Goal: Find specific page/section: Find specific page/section

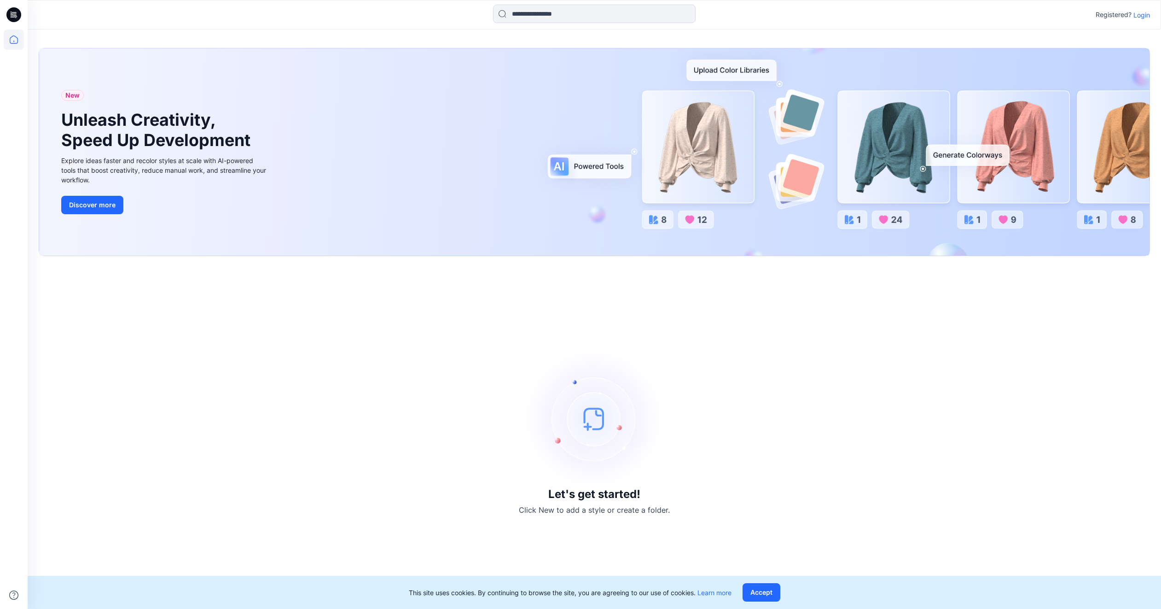
click at [1136, 17] on p "Login" at bounding box center [1142, 15] width 17 height 10
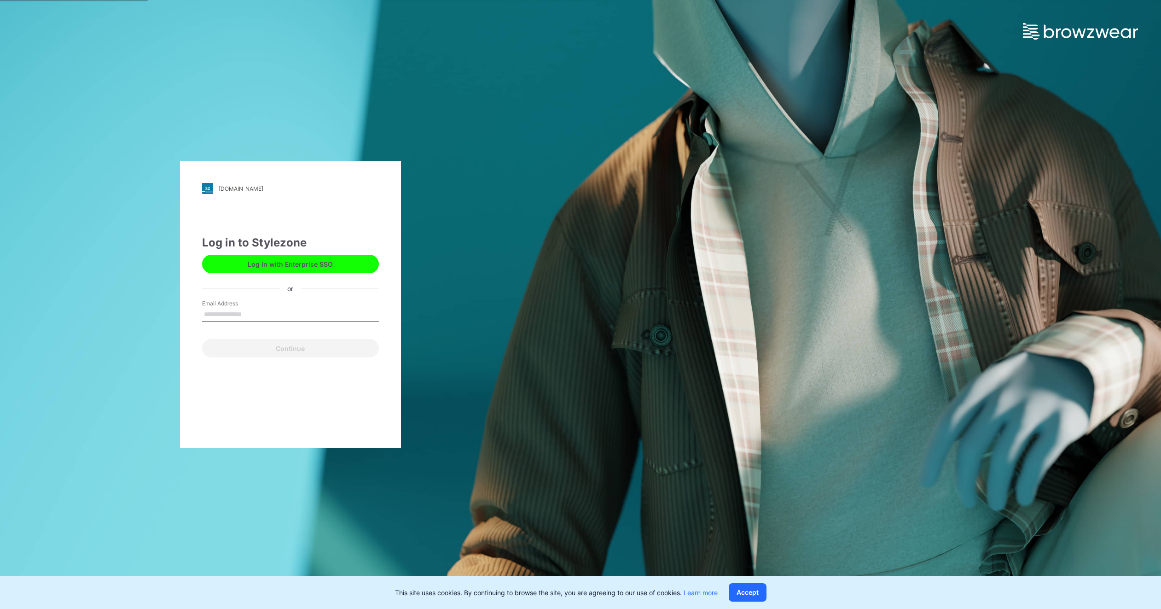
click at [259, 316] on input "Email Address" at bounding box center [290, 315] width 177 height 14
type input "**********"
click at [262, 346] on button "Continue" at bounding box center [290, 348] width 177 height 18
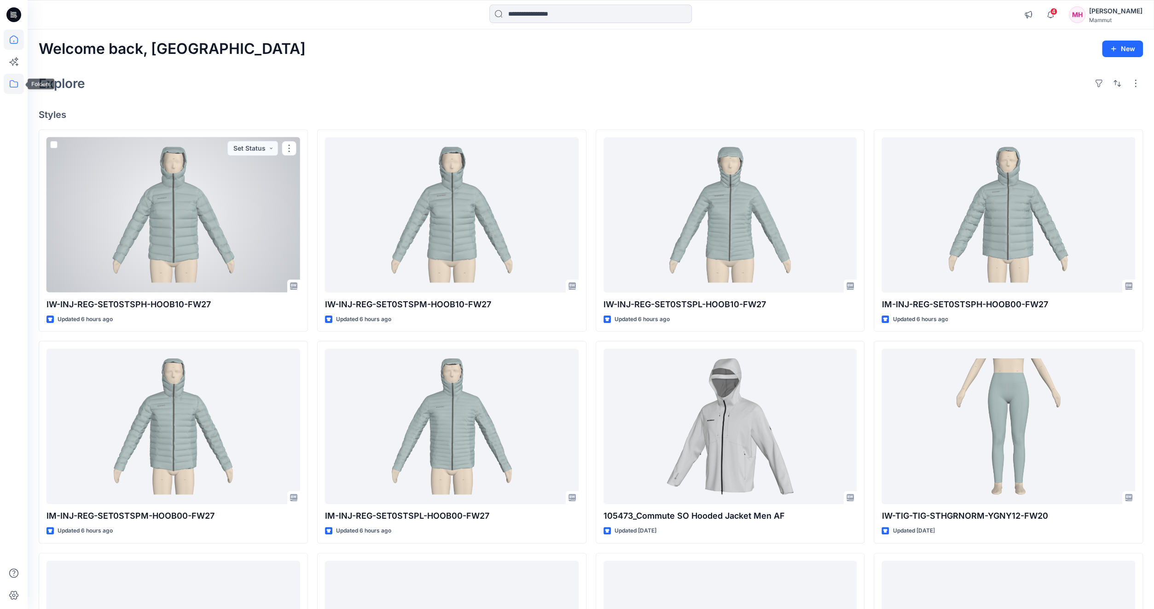
click at [13, 81] on icon at bounding box center [14, 83] width 8 height 7
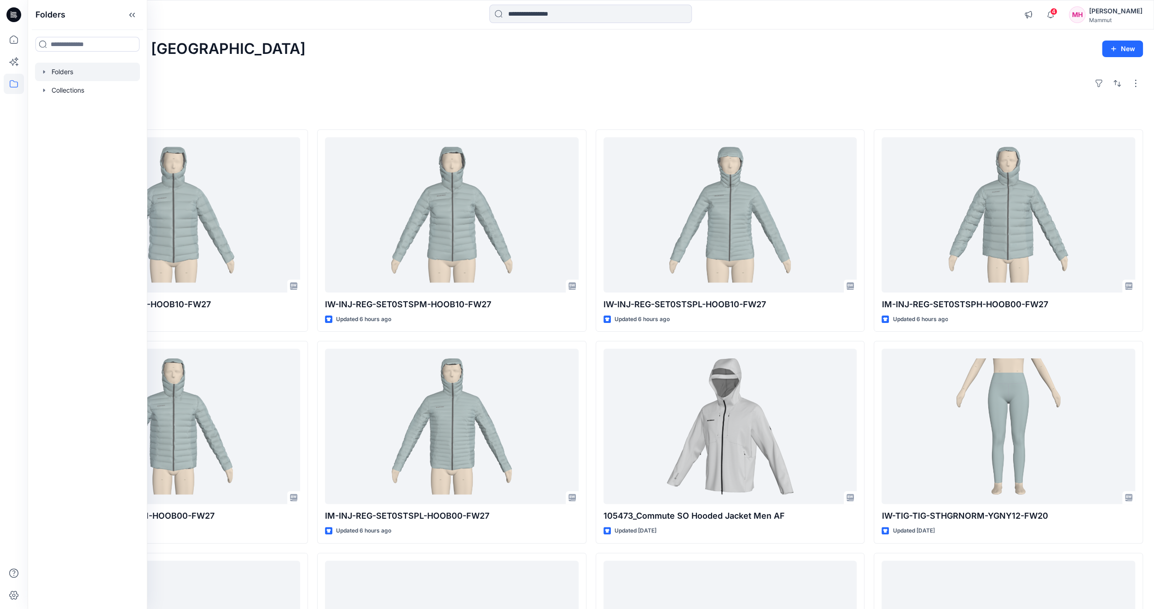
click at [52, 75] on div at bounding box center [87, 72] width 105 height 18
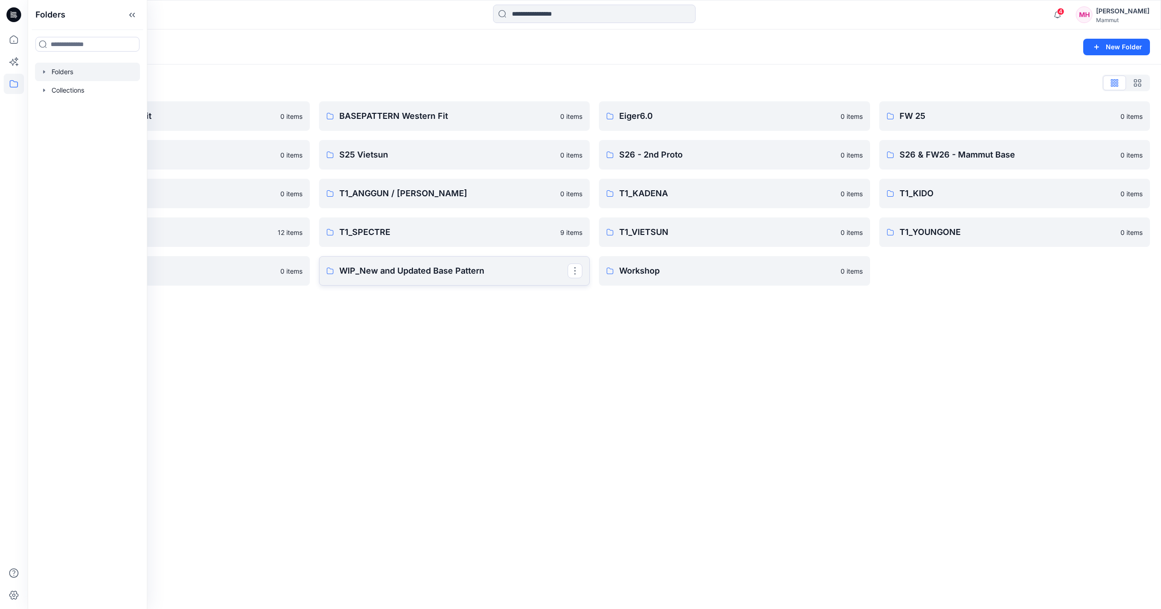
click at [457, 278] on link "WIP_New and Updated Base Pattern" at bounding box center [454, 270] width 271 height 29
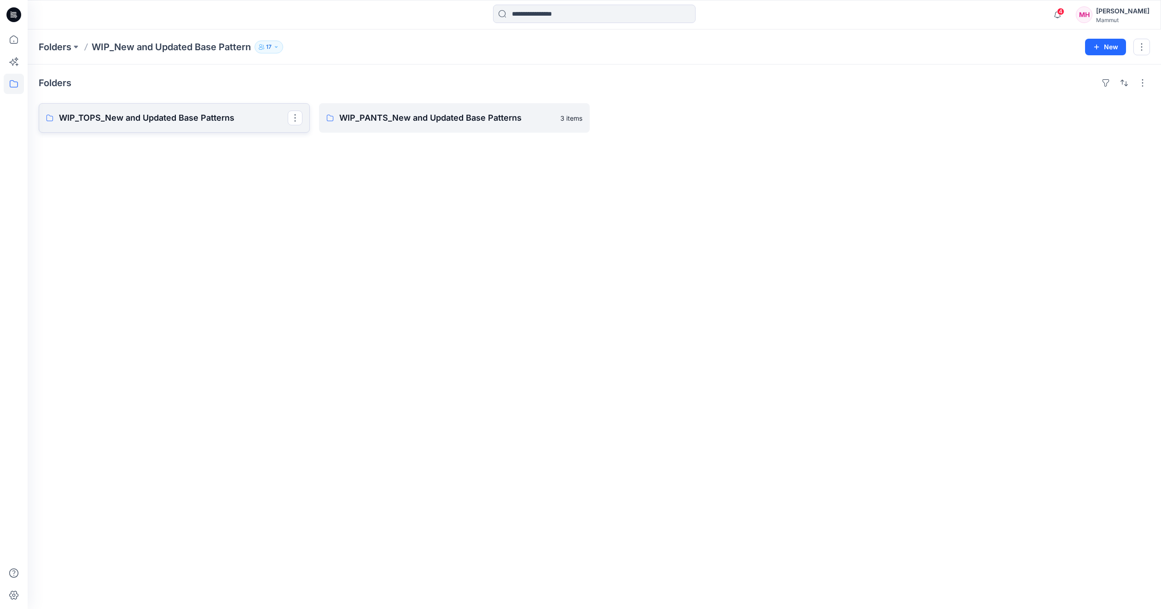
click at [215, 112] on p "WIP_TOPS_New and Updated Base Patterns" at bounding box center [173, 117] width 229 height 13
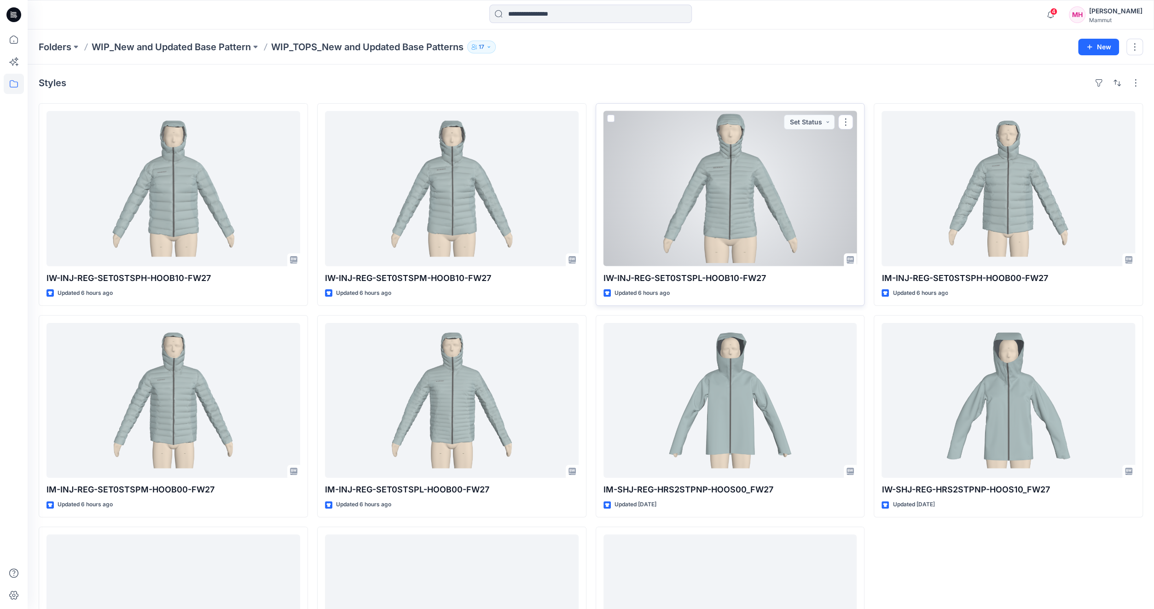
click at [721, 190] on div at bounding box center [731, 188] width 254 height 155
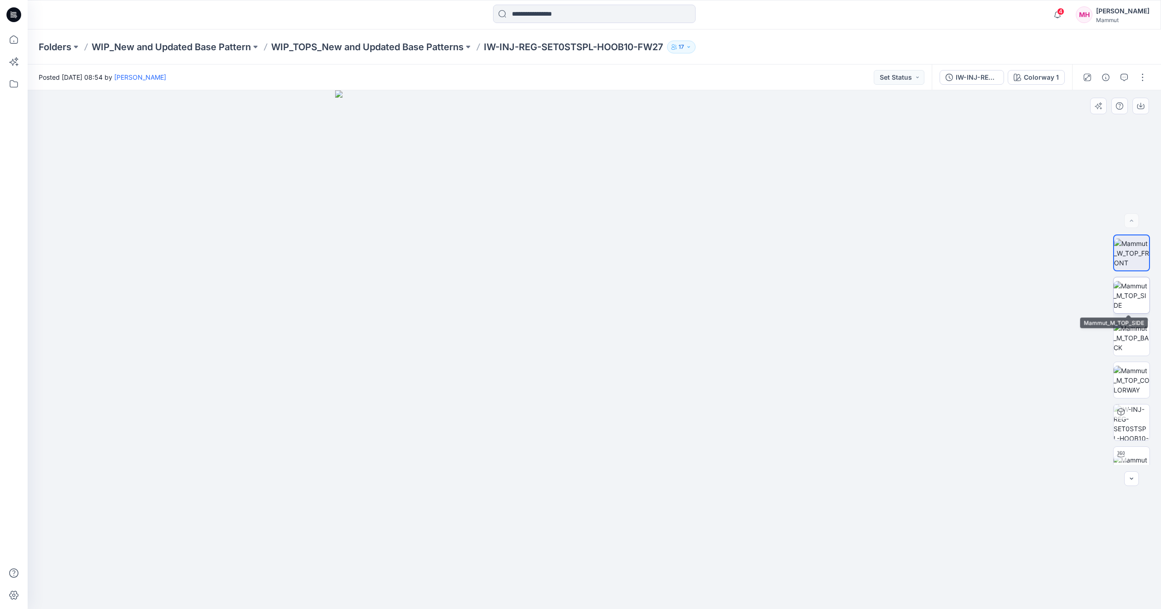
click at [1134, 292] on img at bounding box center [1132, 295] width 36 height 29
click at [1141, 340] on img at bounding box center [1132, 337] width 36 height 29
click at [1129, 260] on img at bounding box center [1132, 252] width 36 height 29
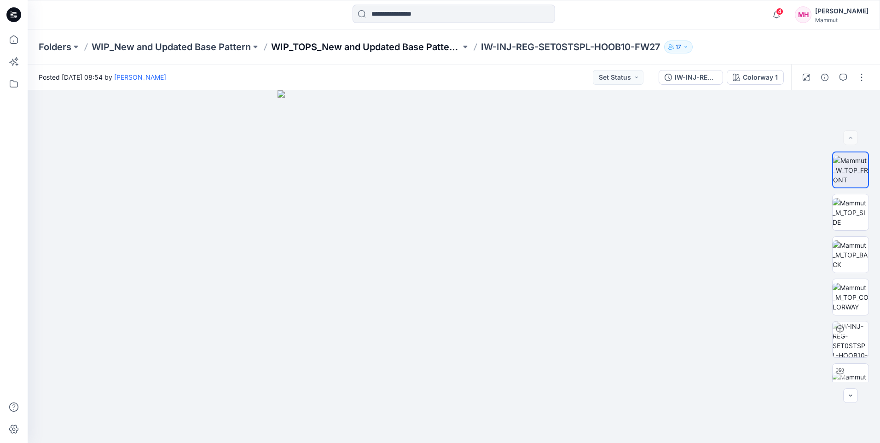
click at [403, 41] on p "WIP_TOPS_New and Updated Base Patterns" at bounding box center [366, 47] width 190 height 13
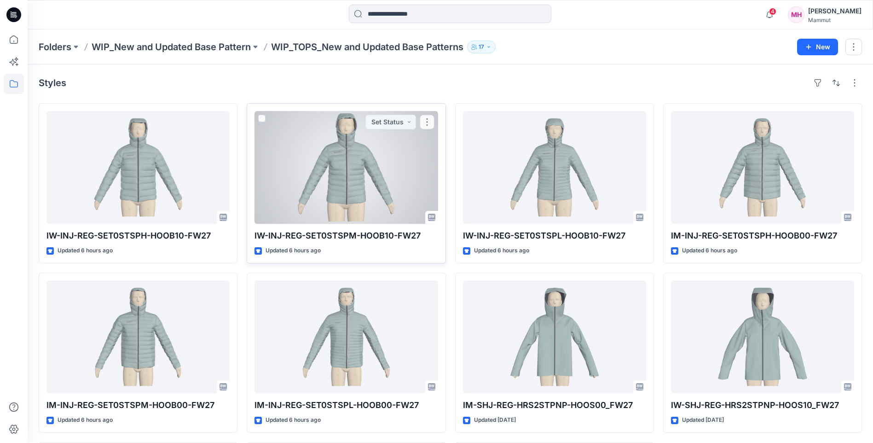
click at [359, 180] on div at bounding box center [346, 167] width 183 height 113
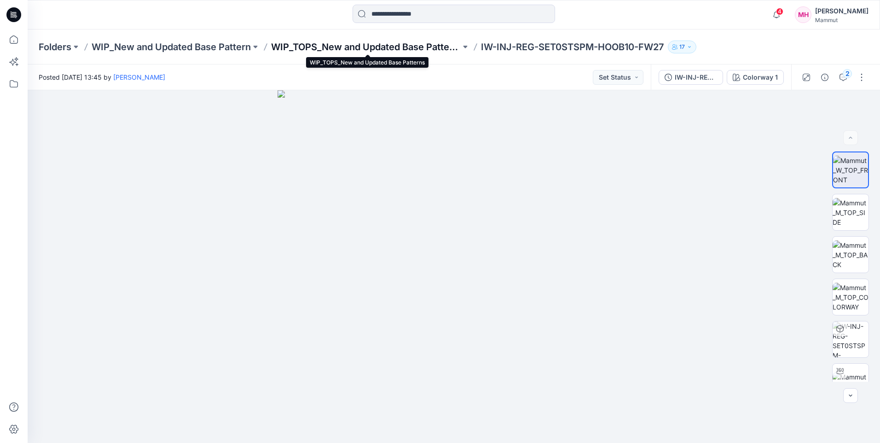
click at [416, 41] on p "WIP_TOPS_New and Updated Base Patterns" at bounding box center [366, 47] width 190 height 13
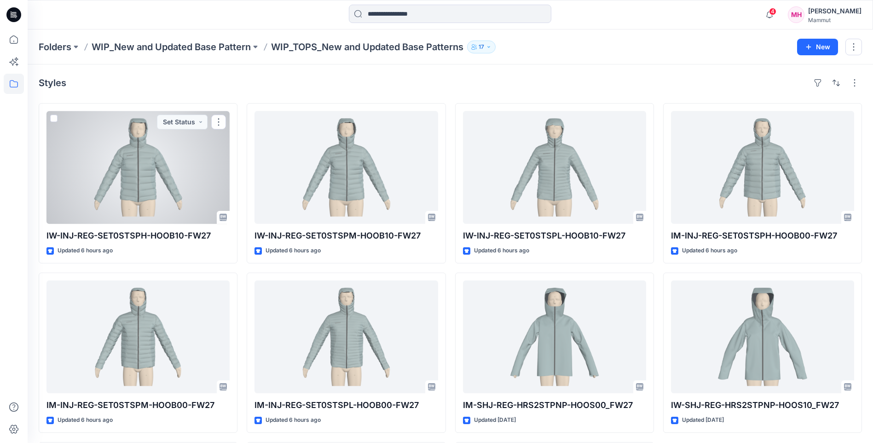
click at [137, 160] on div at bounding box center [138, 167] width 183 height 113
